Goal: Transaction & Acquisition: Purchase product/service

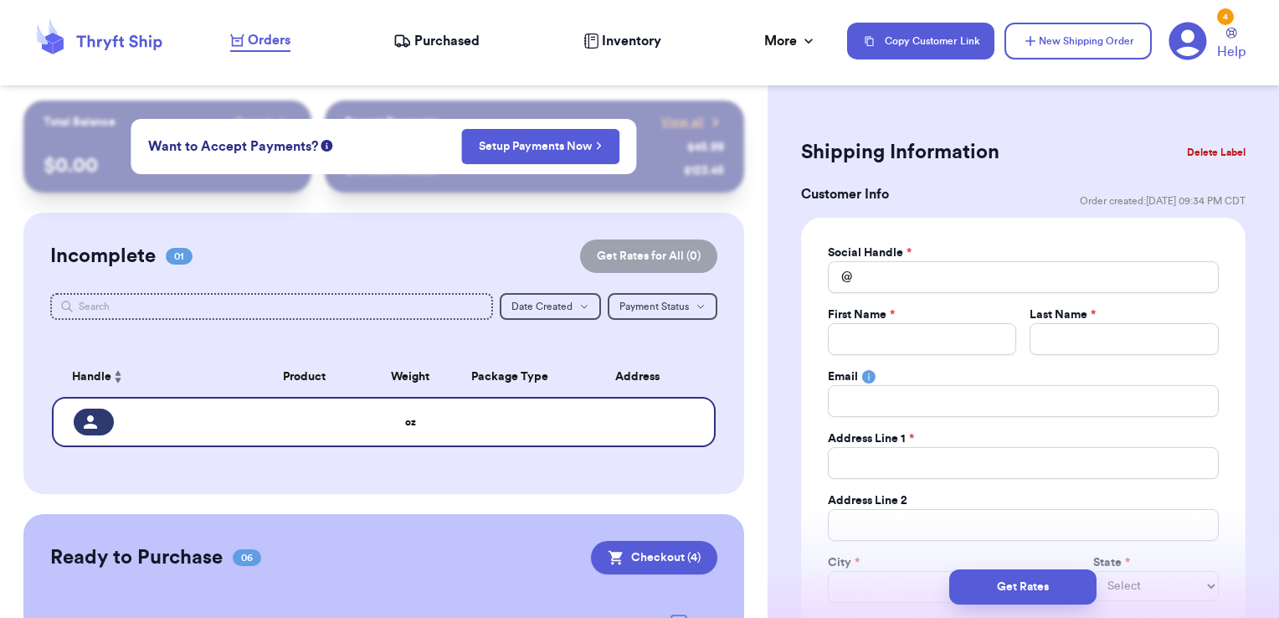
scroll to position [418, 0]
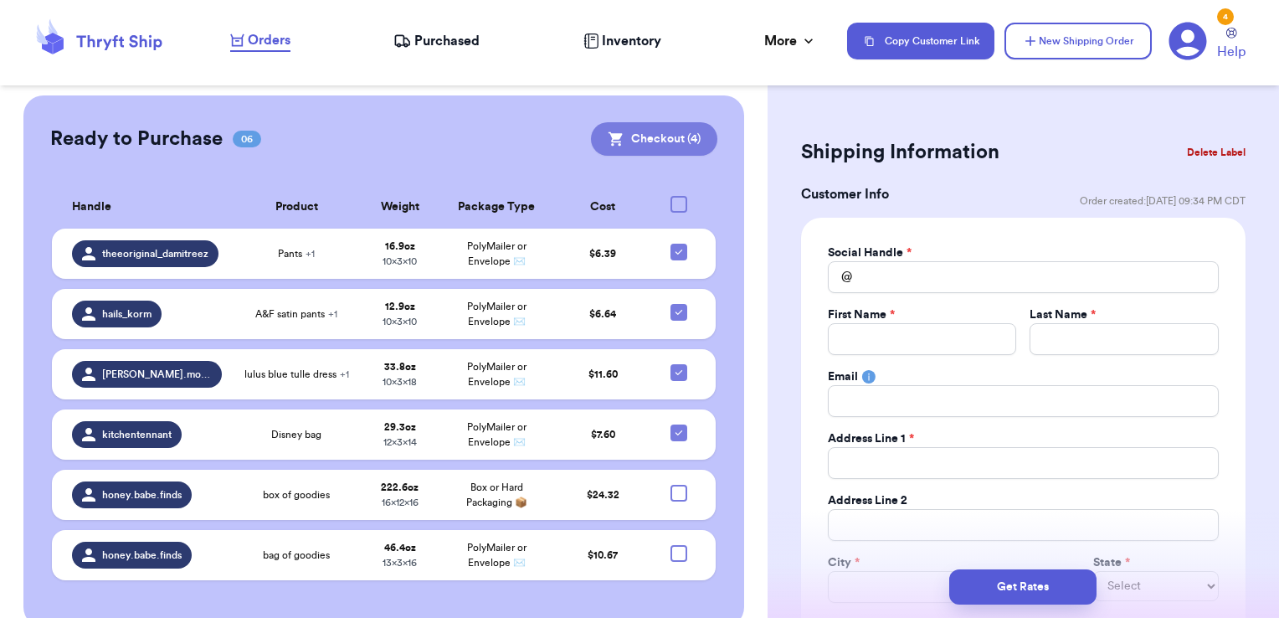
click at [655, 139] on button "Checkout ( 4 )" at bounding box center [654, 138] width 126 height 33
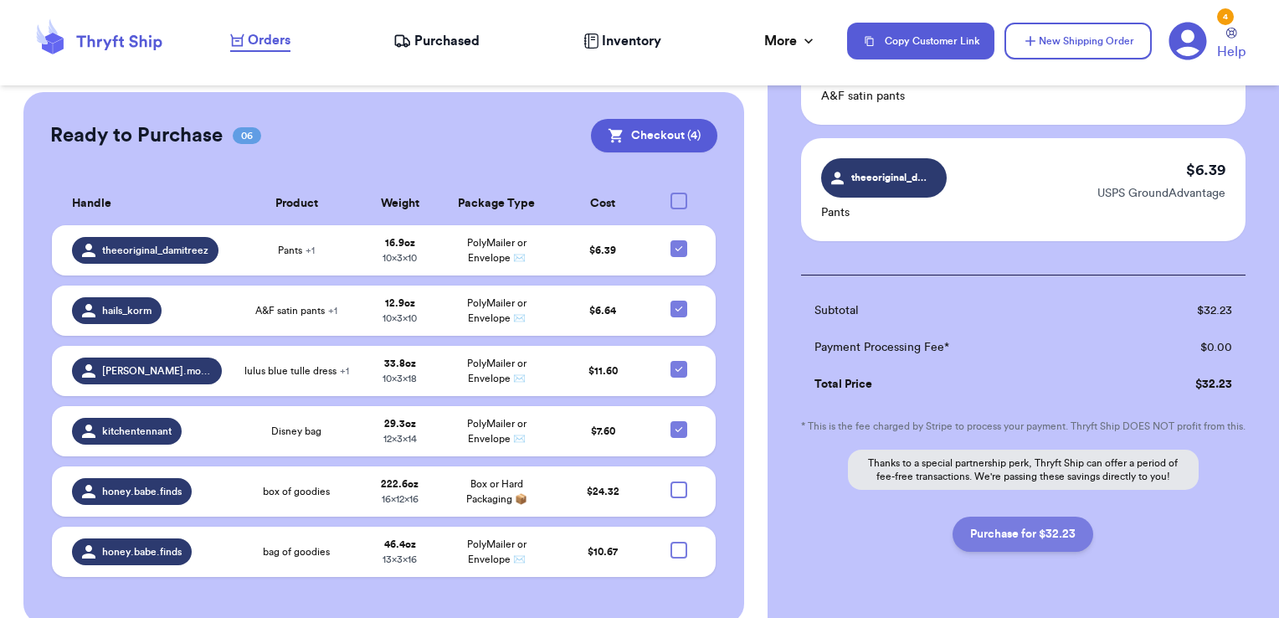
click at [1038, 547] on button "Purchase for $32.23" at bounding box center [1022, 533] width 141 height 35
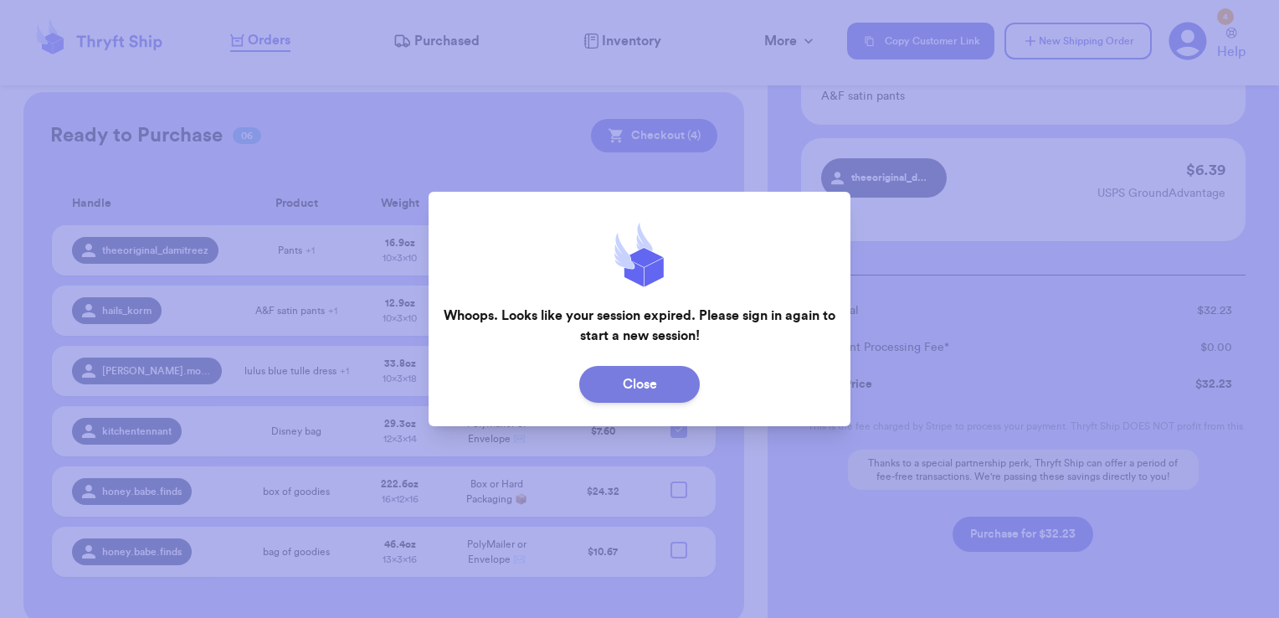
click at [643, 387] on button "Close" at bounding box center [639, 384] width 120 height 37
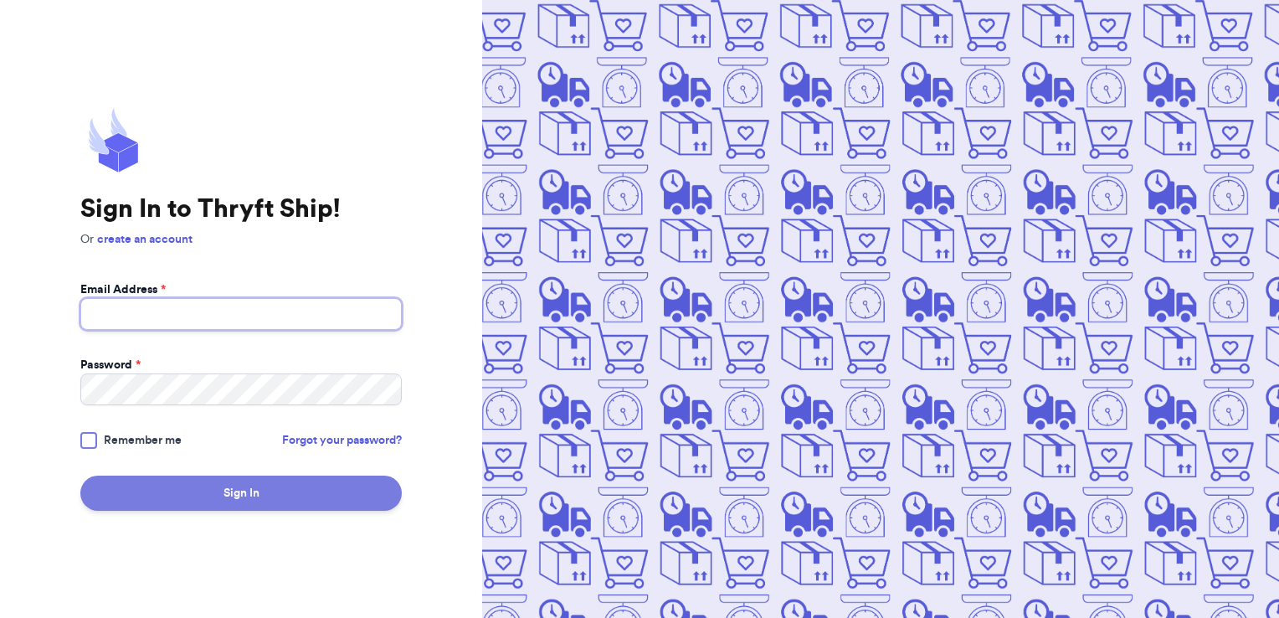
type input "[EMAIL_ADDRESS][DOMAIN_NAME]"
click at [268, 490] on button "Sign In" at bounding box center [240, 492] width 321 height 35
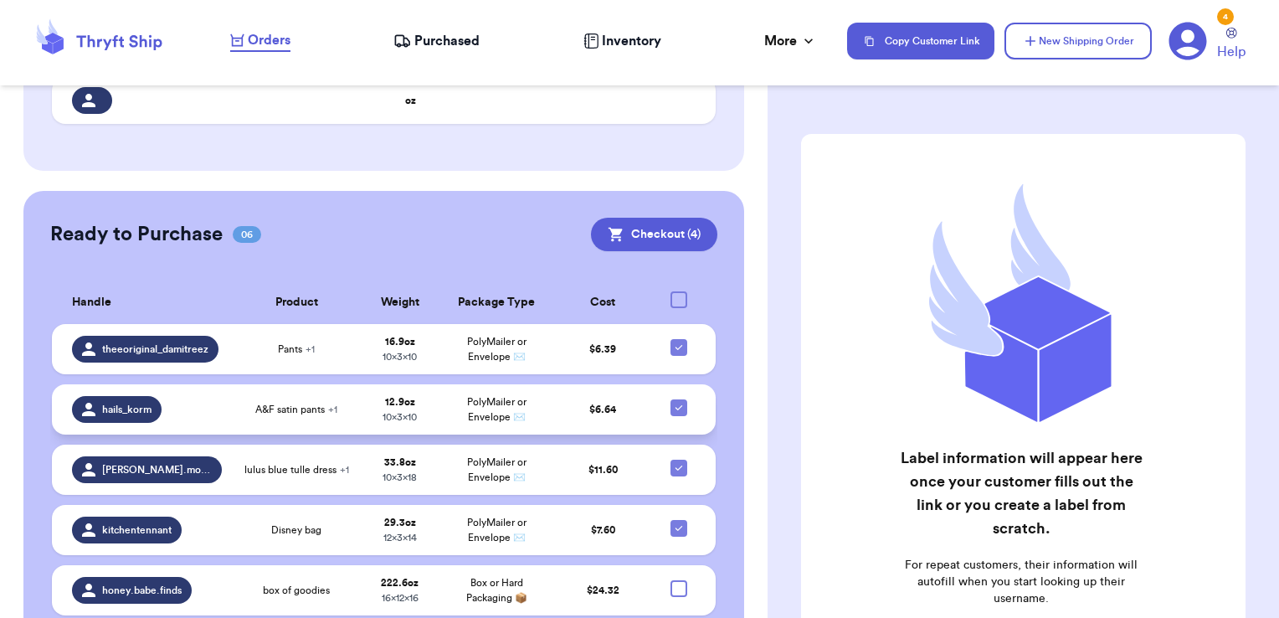
scroll to position [335, 0]
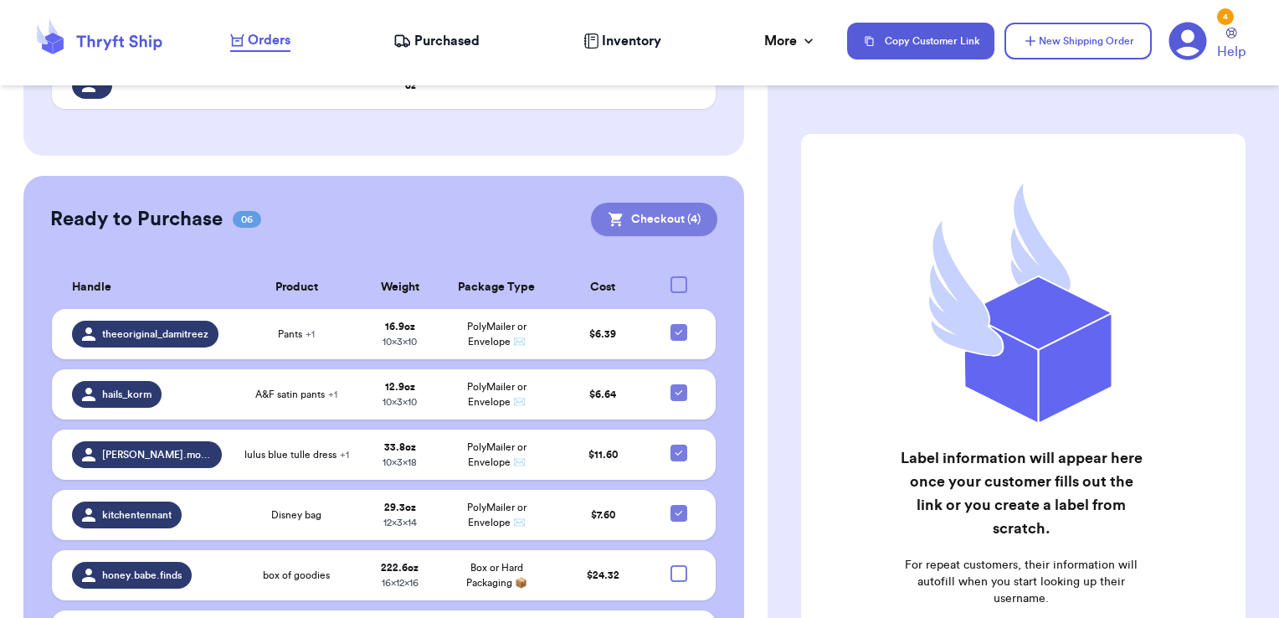
click at [666, 219] on button "Checkout ( 4 )" at bounding box center [654, 219] width 126 height 33
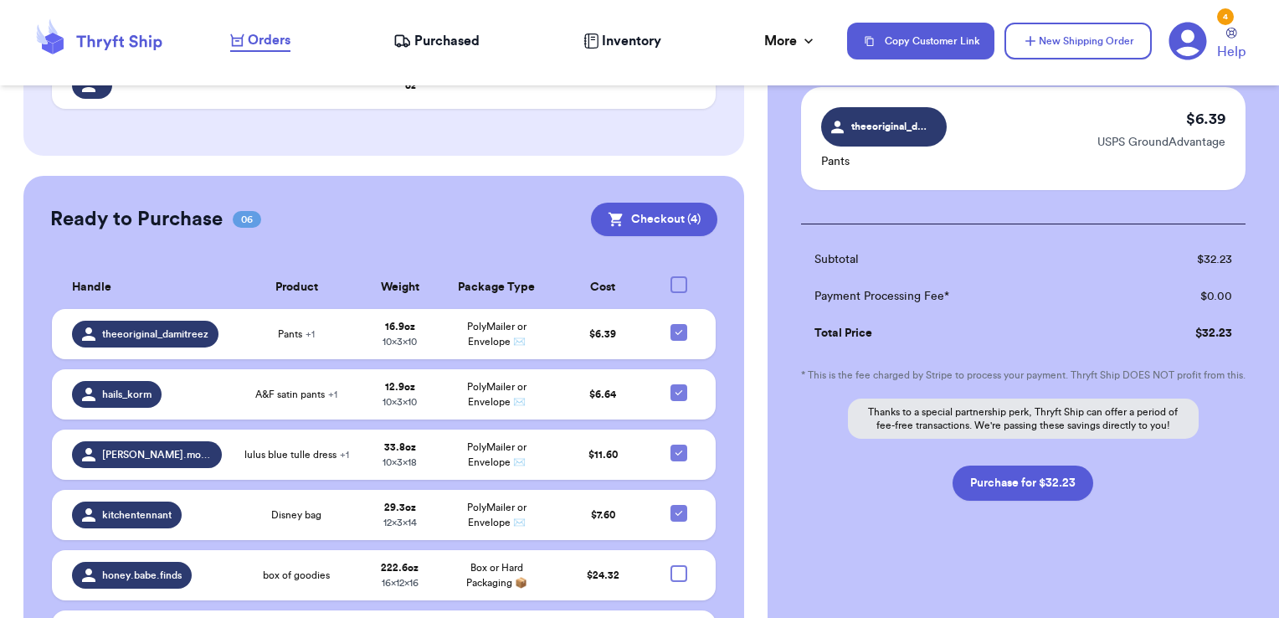
scroll to position [485, 0]
click at [1041, 486] on button "Purchase for $32.23" at bounding box center [1022, 482] width 141 height 35
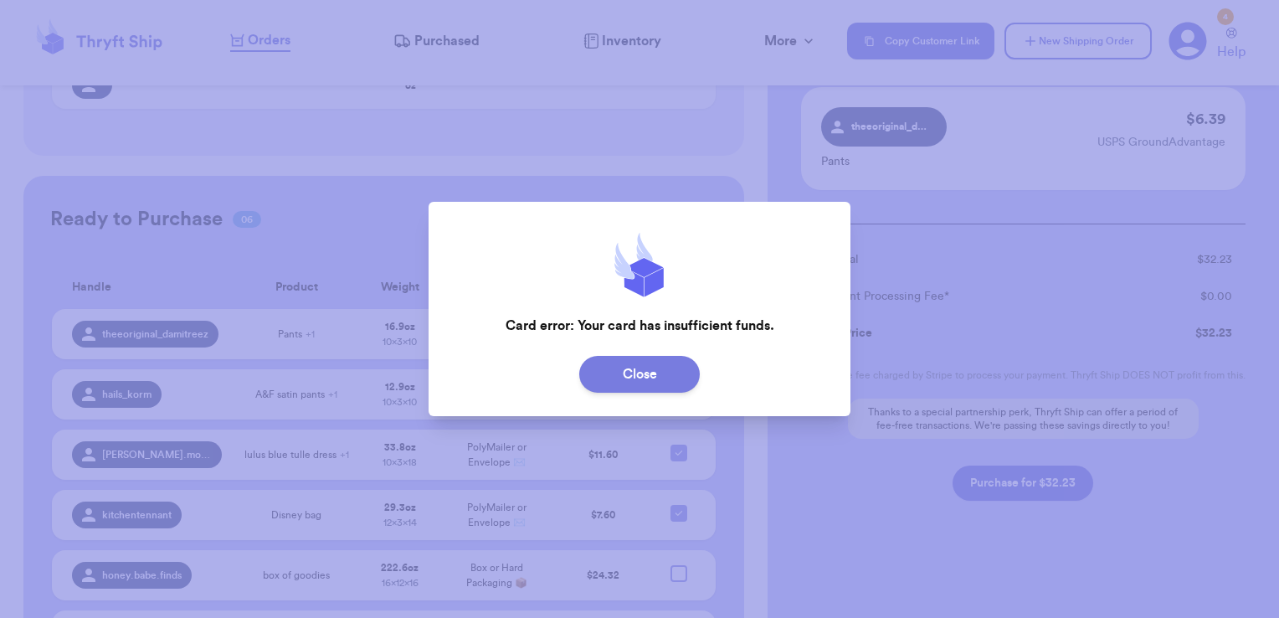
click at [683, 367] on button "Close" at bounding box center [639, 374] width 120 height 37
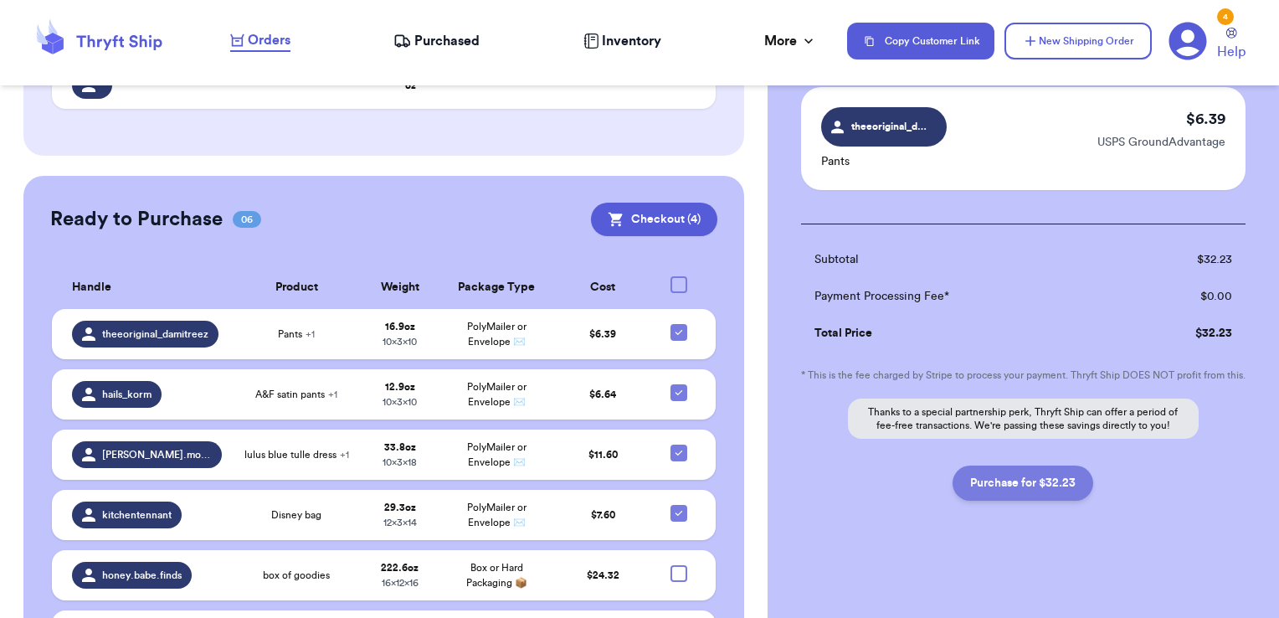
click at [1011, 472] on button "Purchase for $32.23" at bounding box center [1022, 482] width 141 height 35
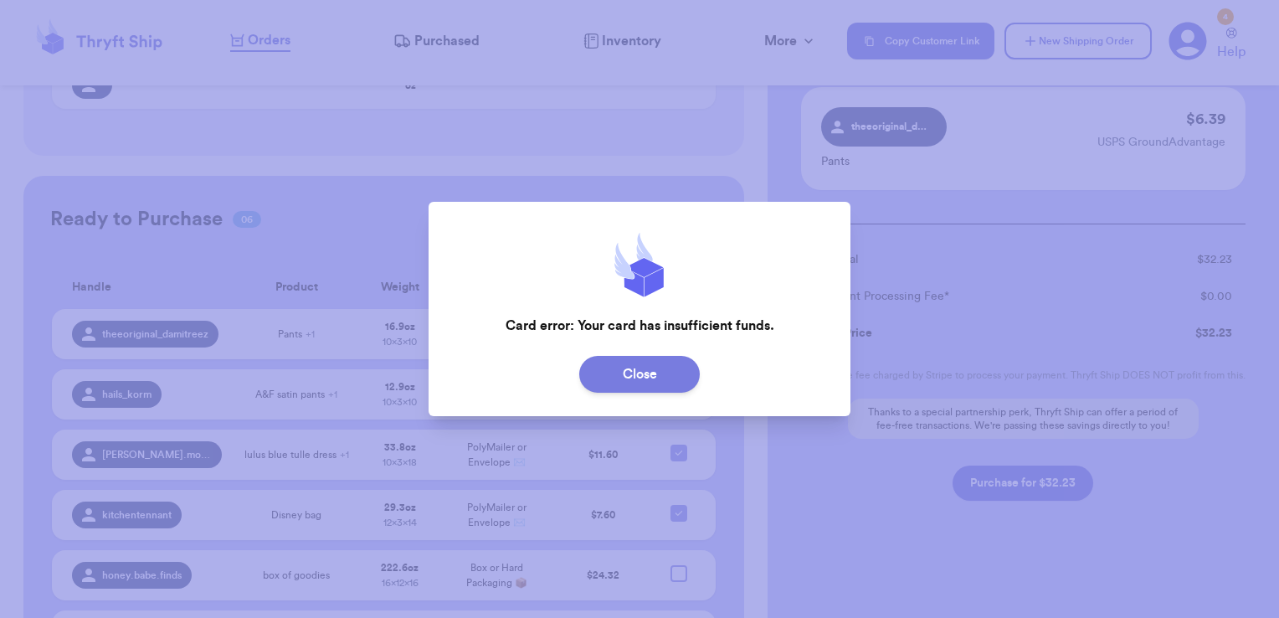
click at [653, 383] on button "Close" at bounding box center [639, 374] width 120 height 37
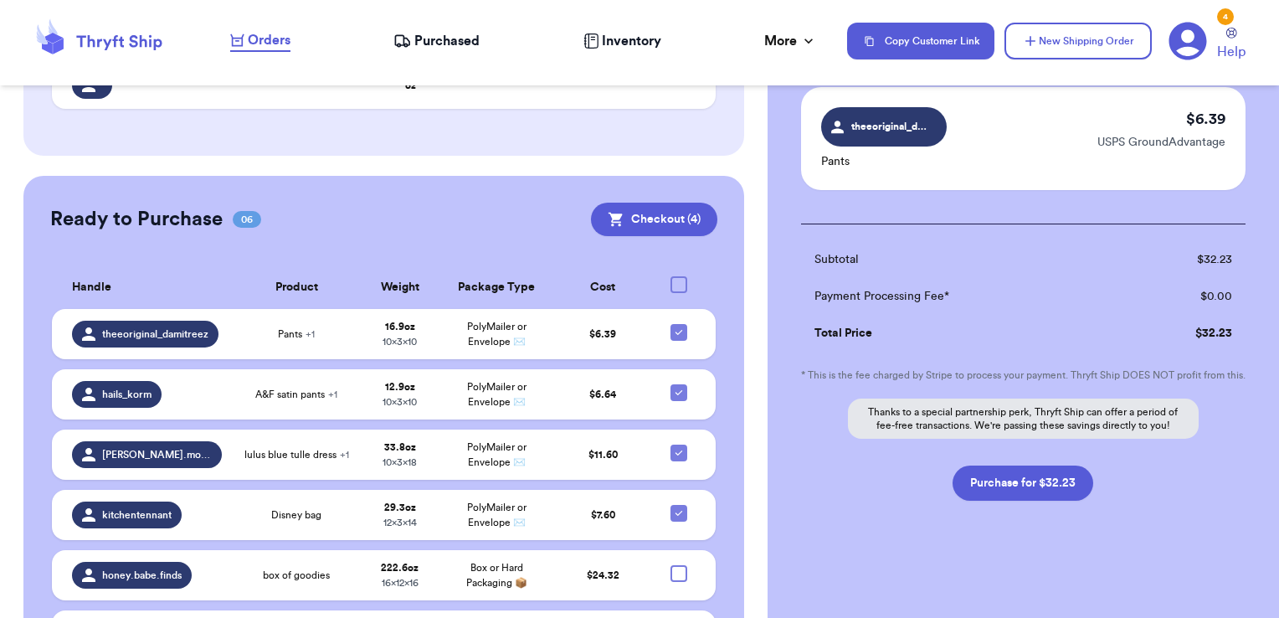
click at [1182, 44] on icon at bounding box center [1188, 42] width 38 height 38
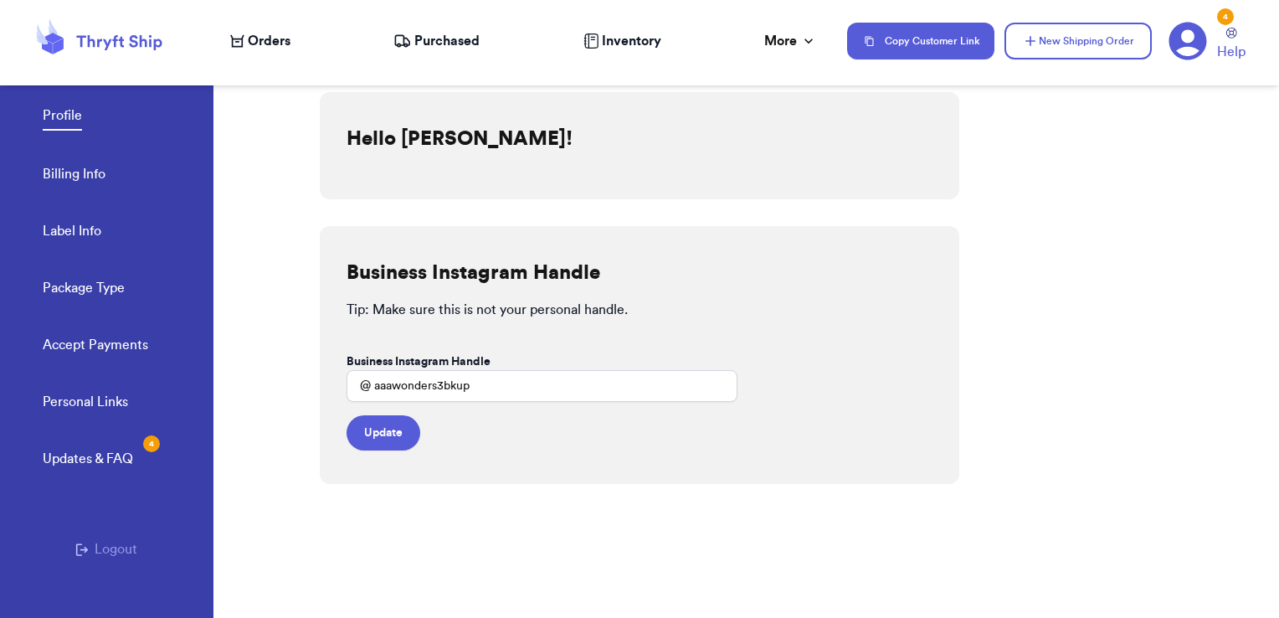
click at [45, 178] on link "Billing Info" at bounding box center [74, 175] width 63 height 23
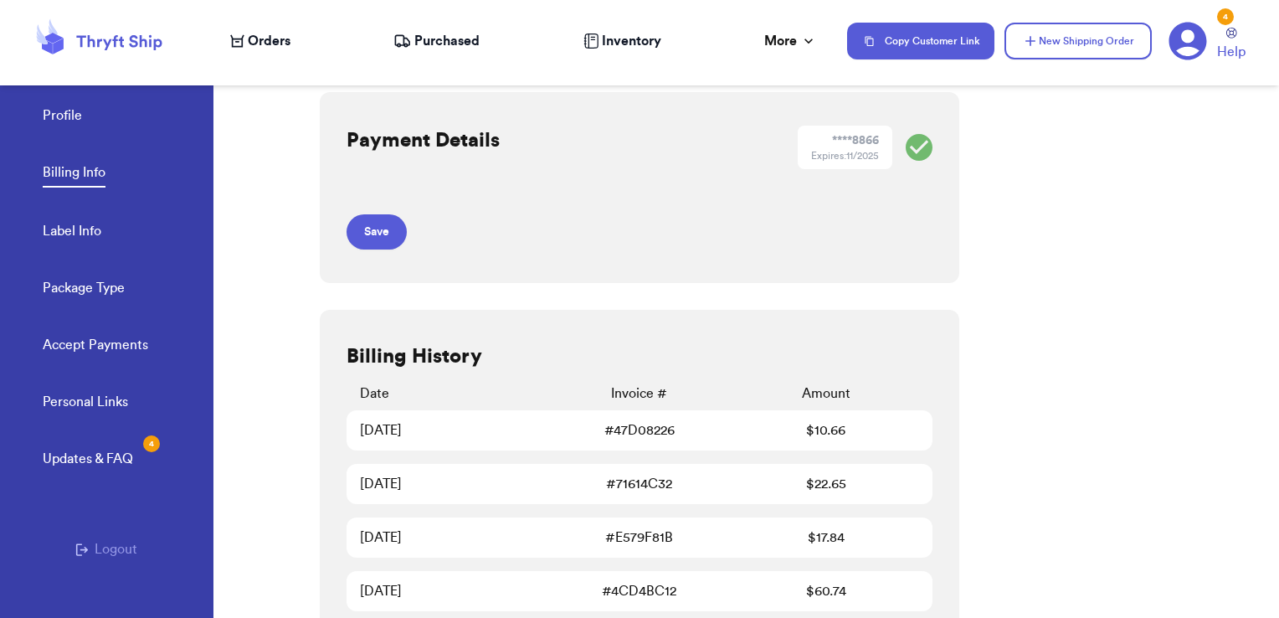
click at [70, 120] on link "Profile" at bounding box center [62, 116] width 39 height 23
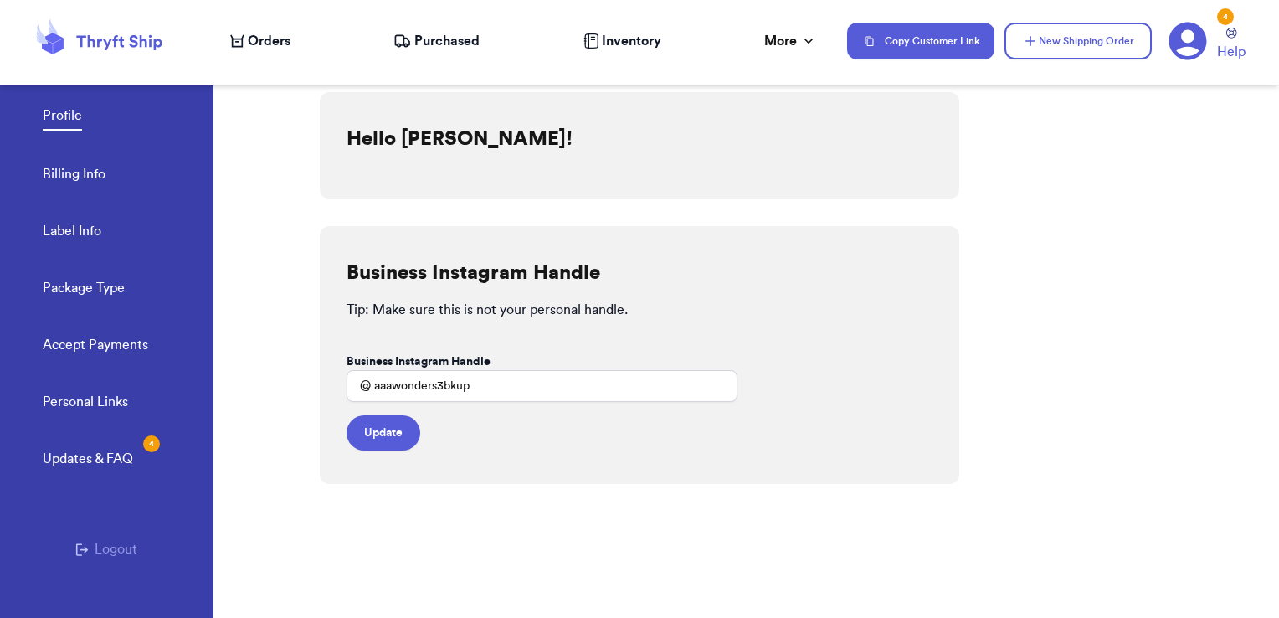
click at [274, 38] on span "Orders" at bounding box center [269, 41] width 43 height 20
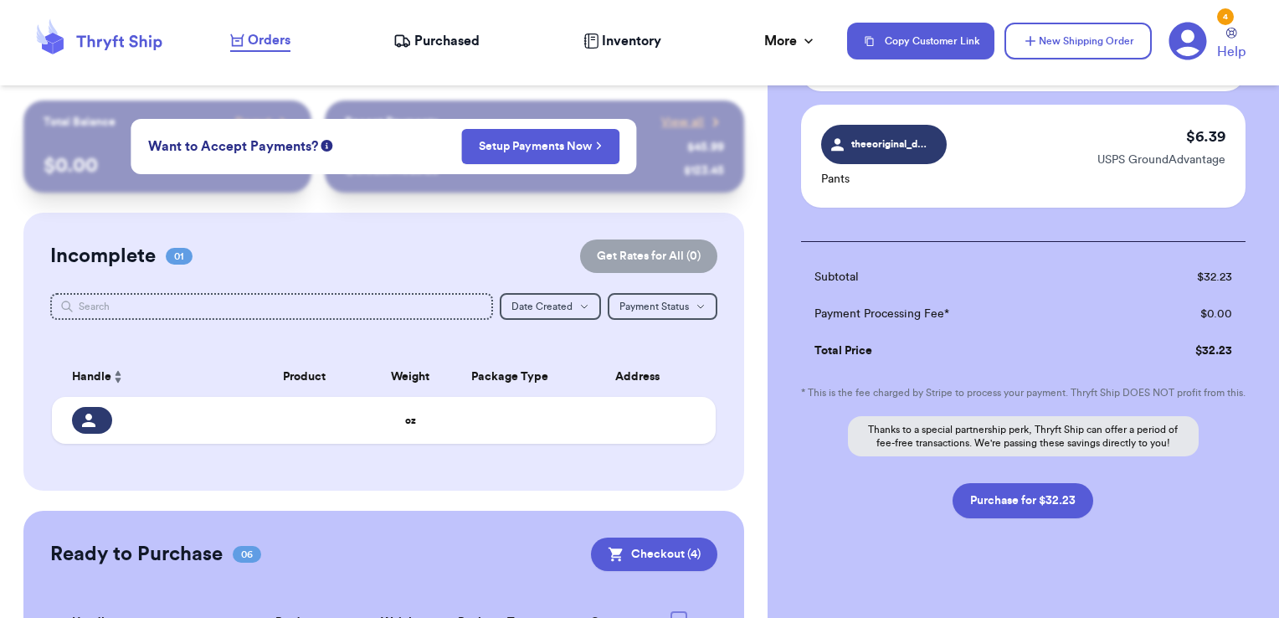
scroll to position [485, 0]
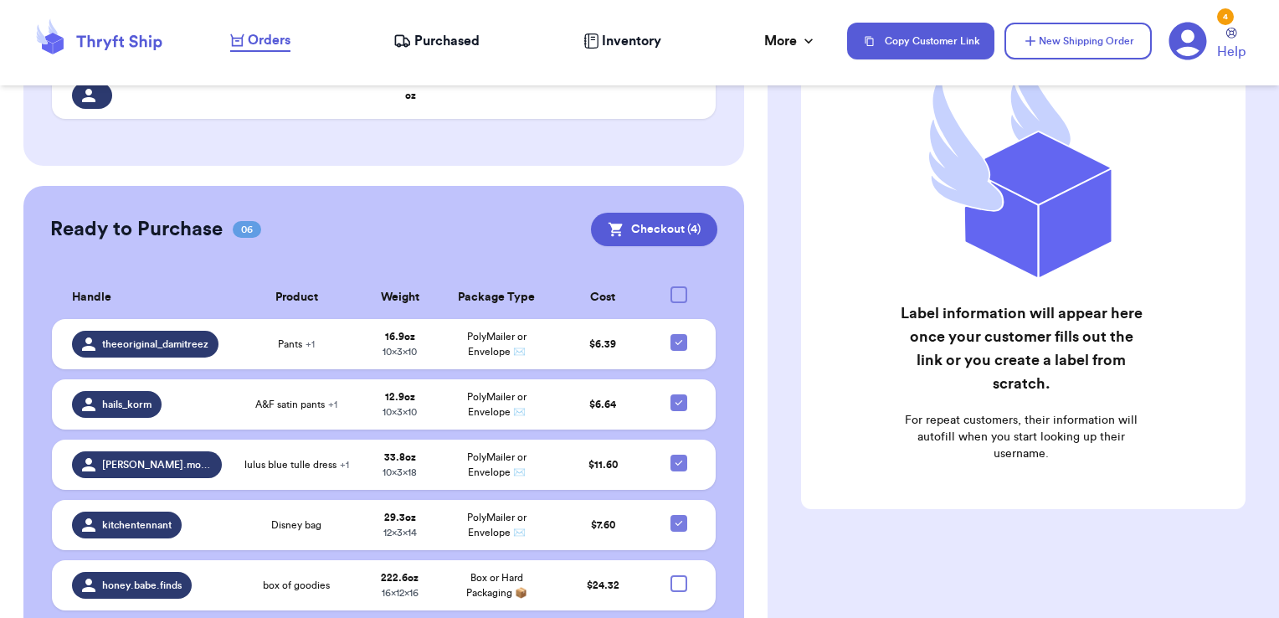
scroll to position [335, 0]
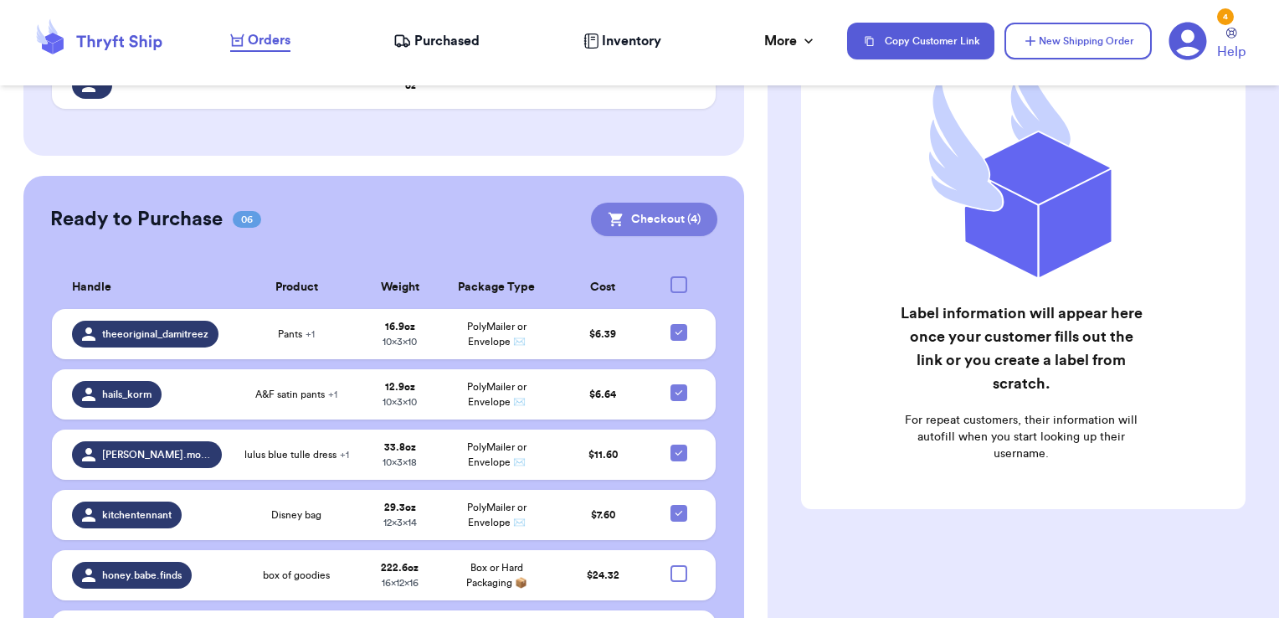
click at [643, 219] on button "Checkout ( 4 )" at bounding box center [654, 219] width 126 height 33
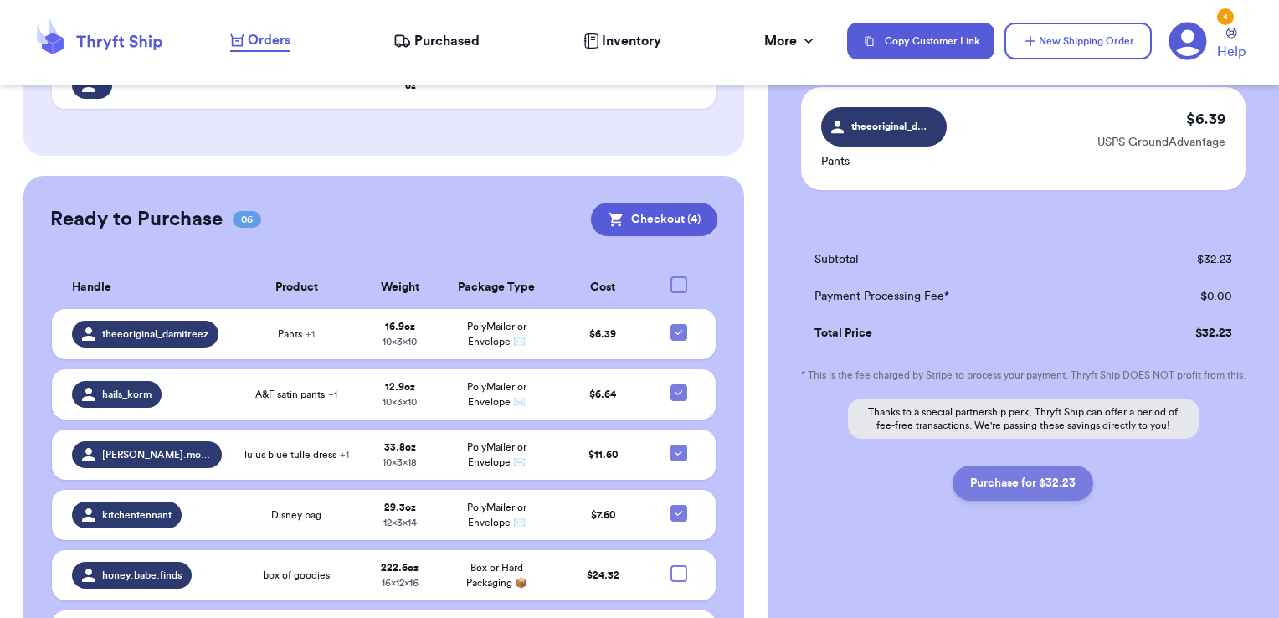
scroll to position [479, 0]
click at [1041, 497] on button "Purchase for $32.23" at bounding box center [1022, 482] width 141 height 35
checkbox input "false"
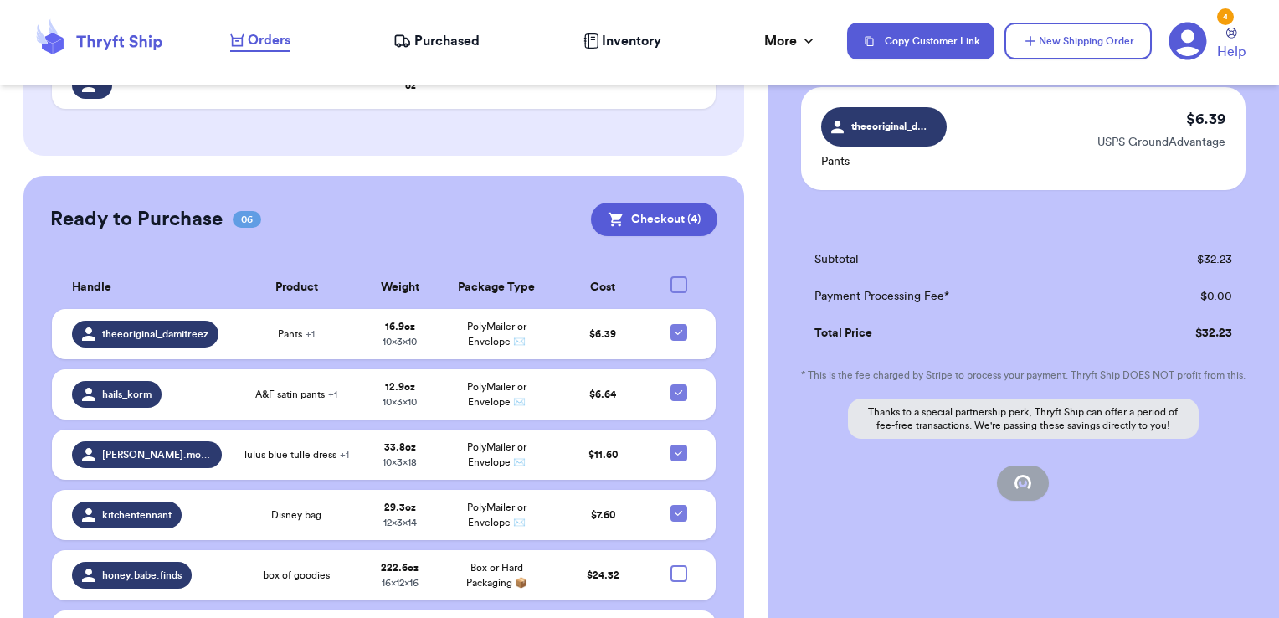
checkbox input "false"
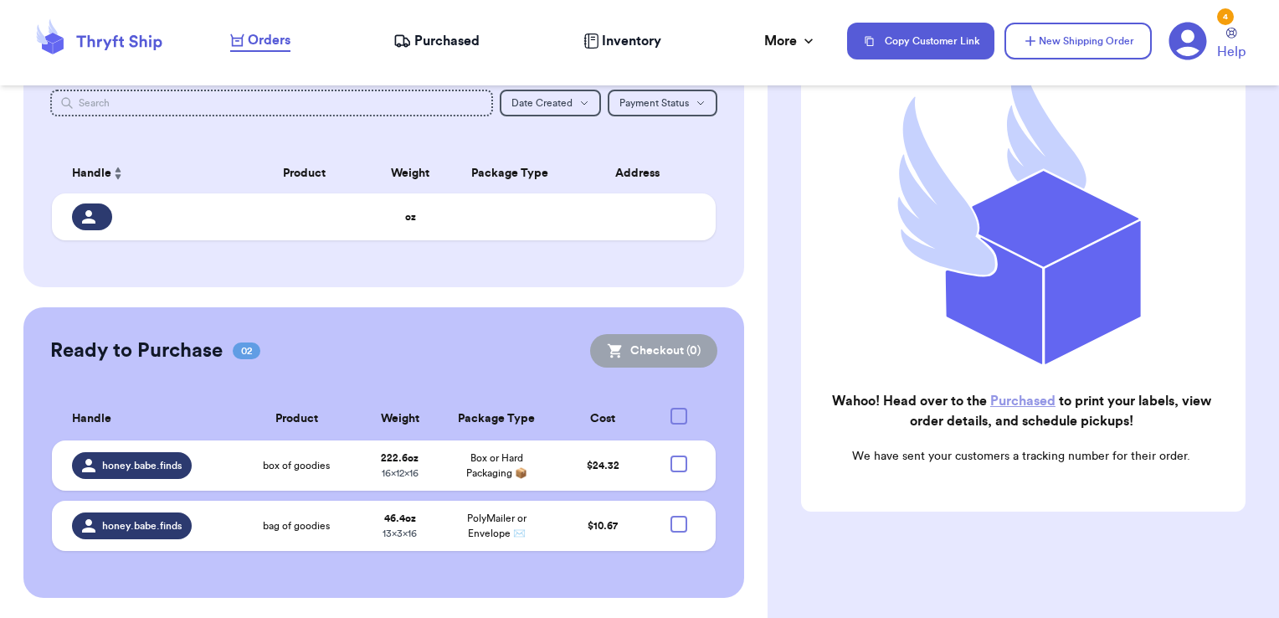
scroll to position [203, 0]
click at [456, 42] on span "Purchased" at bounding box center [446, 41] width 65 height 20
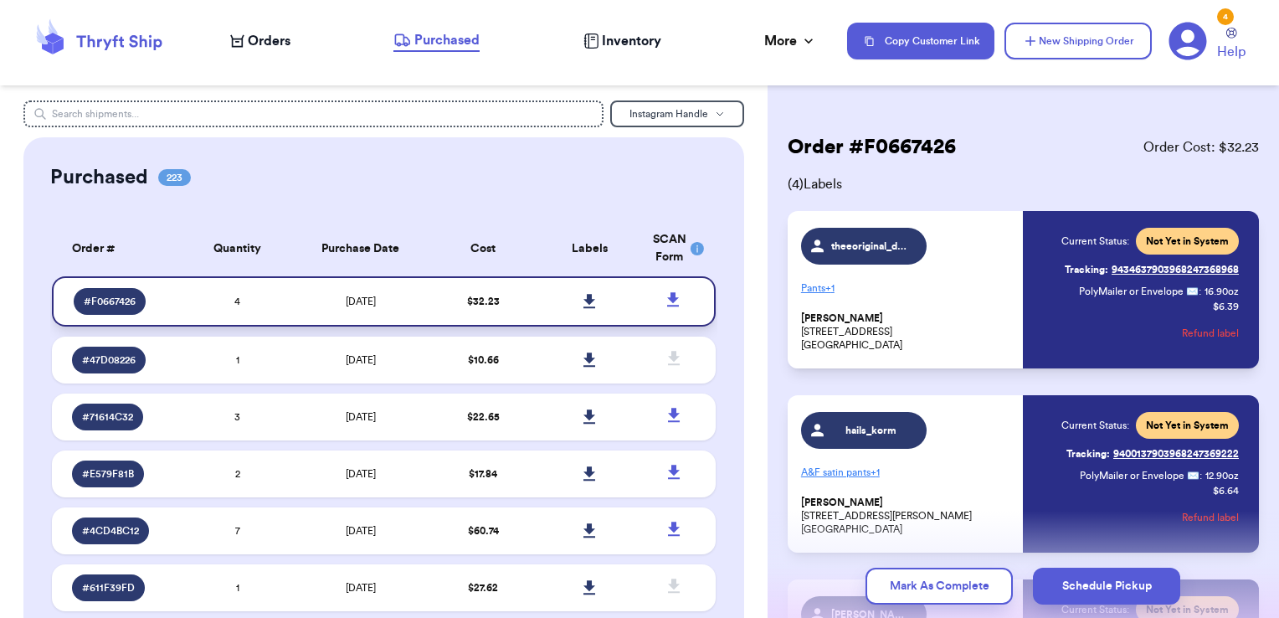
click at [583, 302] on icon at bounding box center [589, 301] width 12 height 14
